Goal: Navigation & Orientation: Find specific page/section

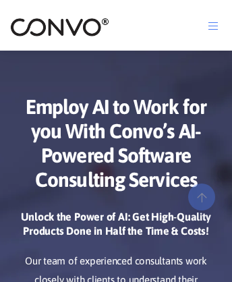
scroll to position [6219, 0]
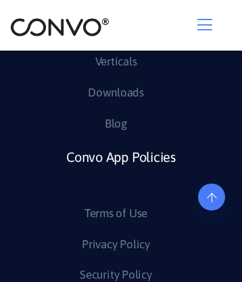
scroll to position [6407, 0]
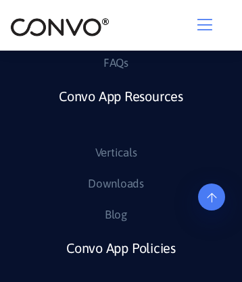
click at [120, 120] on link "Convo App Resources" at bounding box center [121, 113] width 124 height 59
click at [115, 191] on link "Downloads" at bounding box center [116, 185] width 56 height 22
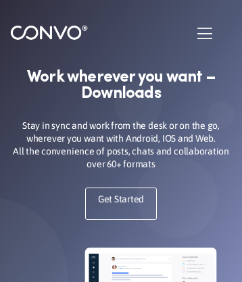
scroll to position [195, 0]
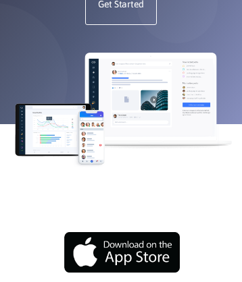
click at [120, 257] on img at bounding box center [121, 252] width 118 height 41
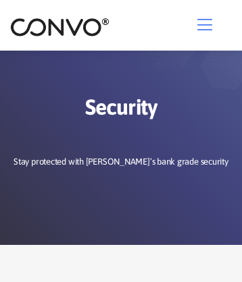
scroll to position [1752, 0]
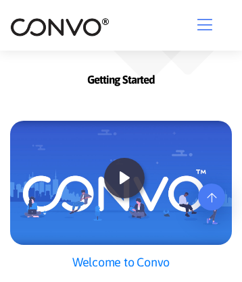
scroll to position [2092, 0]
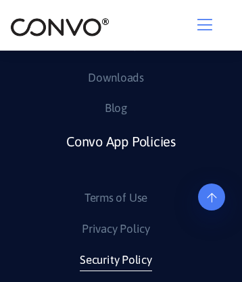
click at [116, 250] on link "Security Policy" at bounding box center [116, 261] width 72 height 22
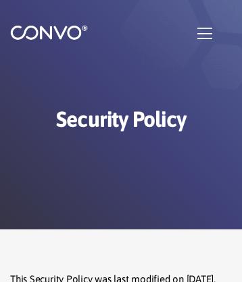
scroll to position [4843, 0]
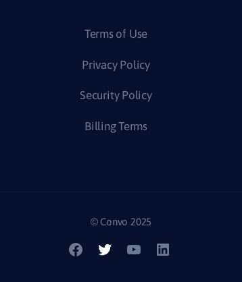
click at [106, 255] on icon at bounding box center [105, 250] width 14 height 11
